Goal: Navigation & Orientation: Find specific page/section

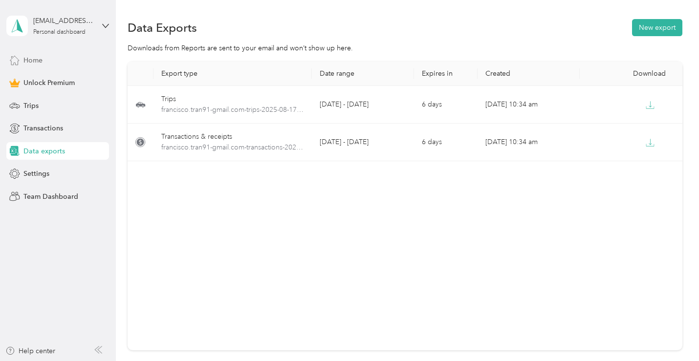
click at [41, 57] on span "Home" at bounding box center [32, 60] width 19 height 10
